Goal: Task Accomplishment & Management: Use online tool/utility

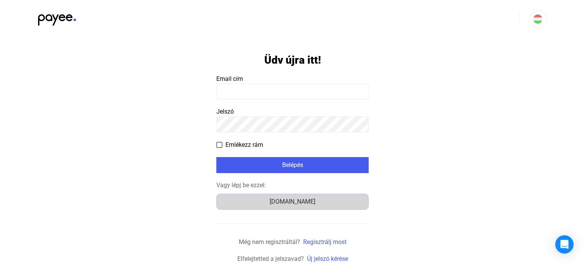
click at [298, 205] on div "Számlázz.hu" at bounding box center [292, 201] width 147 height 9
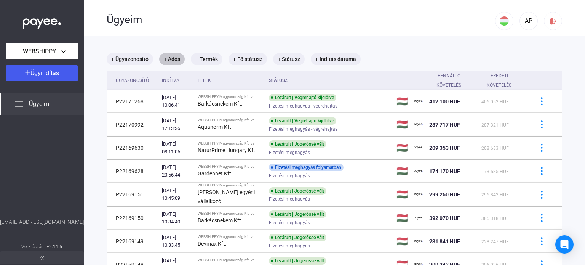
click at [171, 60] on mat-chip "+ Adós" at bounding box center [172, 59] width 26 height 12
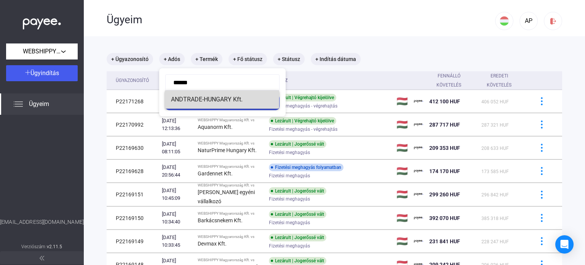
click at [227, 105] on mat-option "ANDTRADE-HUNGARY Kft." at bounding box center [222, 99] width 114 height 18
type input "**********"
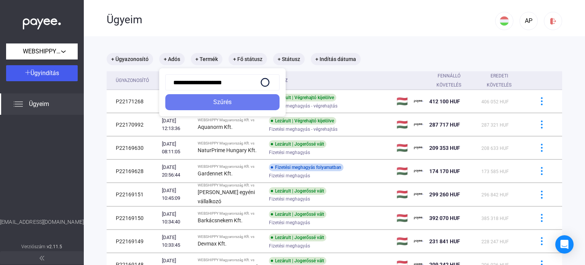
click at [227, 105] on div "Szűrés" at bounding box center [223, 101] width 110 height 9
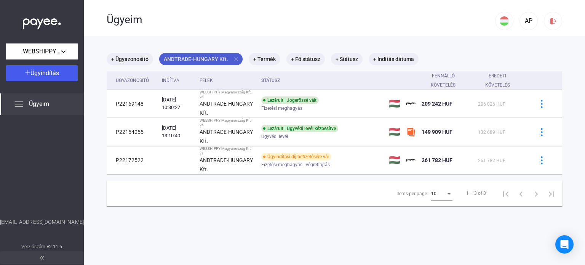
click at [235, 59] on mat-icon "close" at bounding box center [236, 59] width 7 height 7
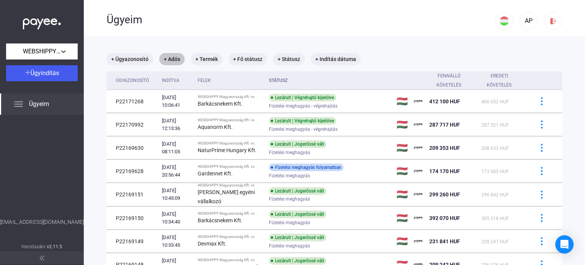
click at [169, 61] on mat-chip "+ Adós" at bounding box center [172, 59] width 26 height 12
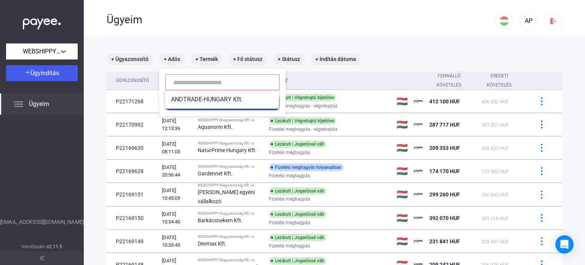
click at [184, 82] on input at bounding box center [222, 82] width 114 height 16
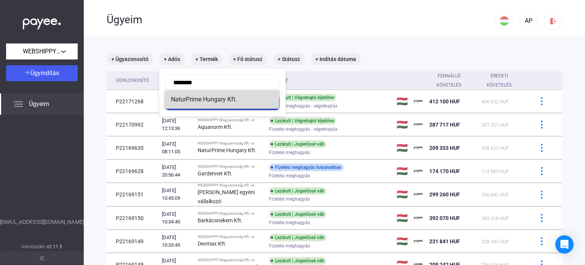
click at [192, 99] on span "NaturPrime Hungary Kft." at bounding box center [222, 99] width 102 height 9
type input "**********"
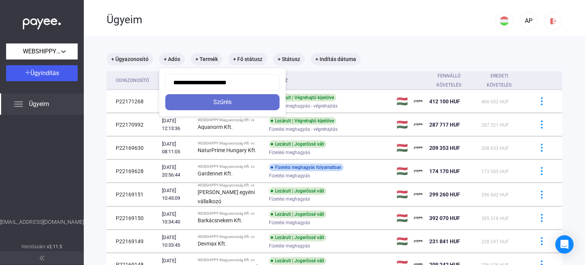
click at [196, 102] on div "Szűrés" at bounding box center [223, 101] width 110 height 9
